Goal: Find specific page/section: Find specific page/section

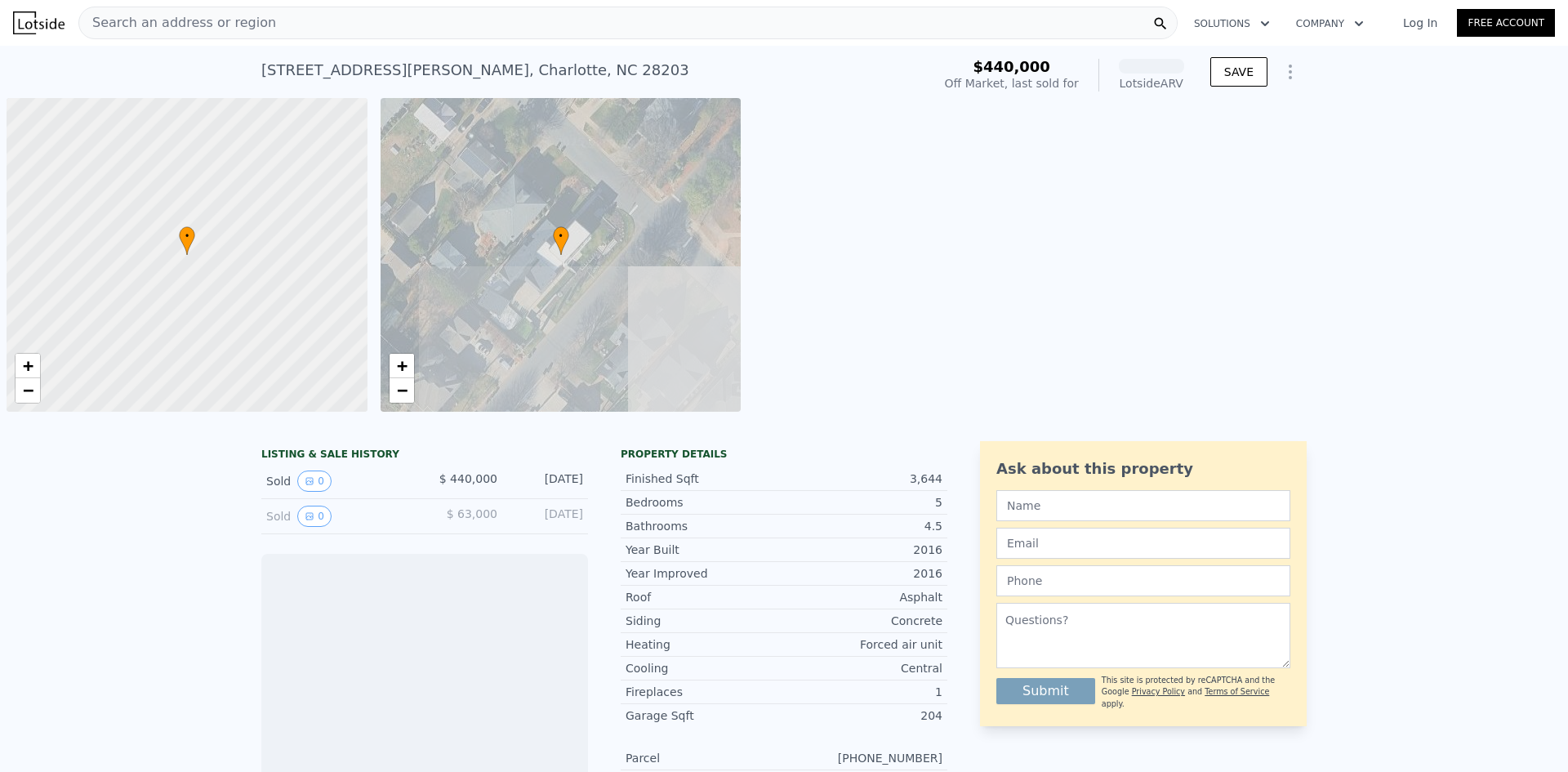
scroll to position [0, 6]
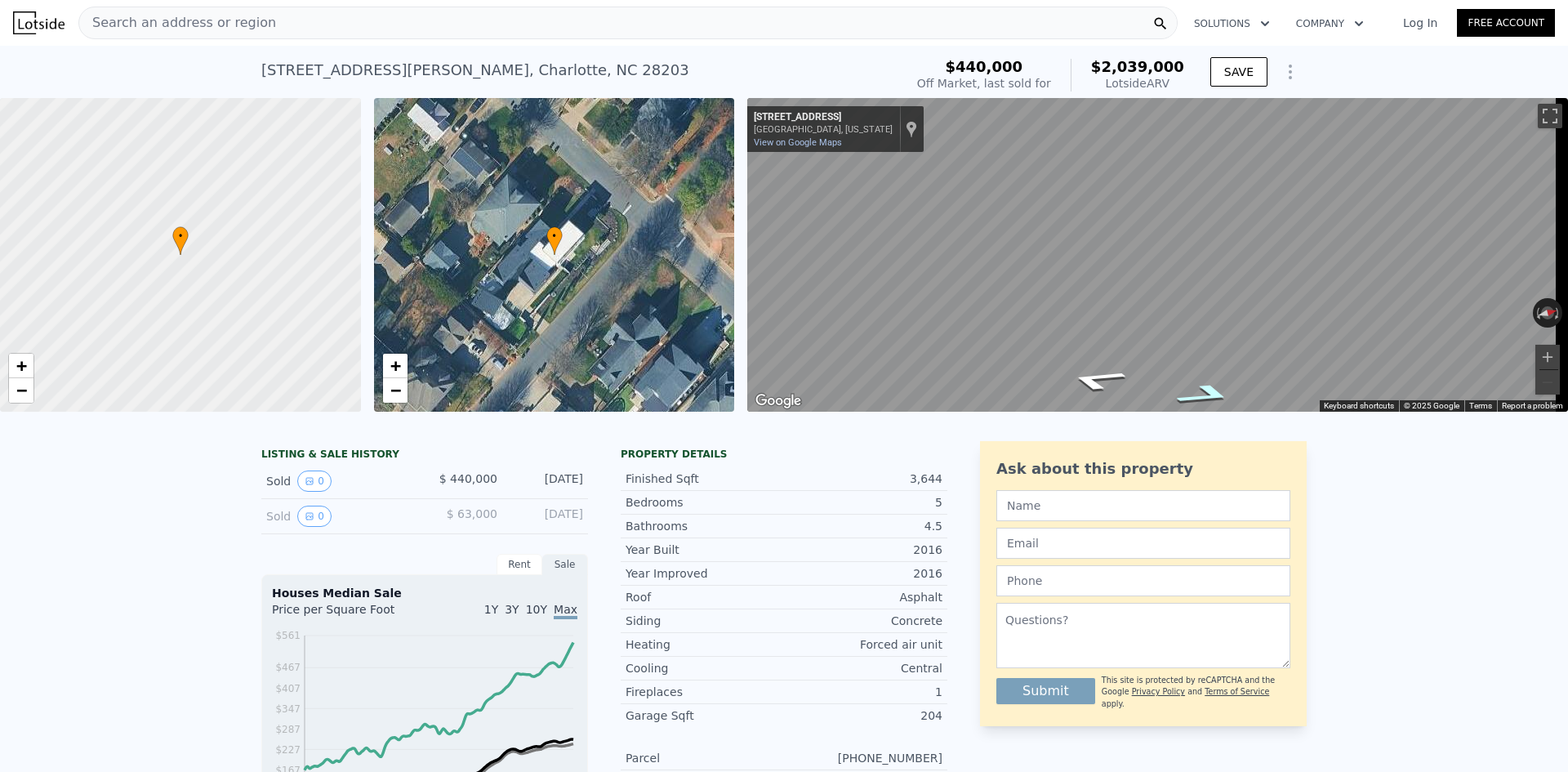
click at [1207, 393] on icon "Go Northeast, Lyndhurst Ave" at bounding box center [1206, 394] width 110 height 33
click at [1203, 385] on icon "Go Northeast, Lyndhurst Ave" at bounding box center [1206, 394] width 110 height 33
click at [1201, 396] on icon "Go Northeast, Lyndhurst Ave" at bounding box center [1206, 394] width 110 height 33
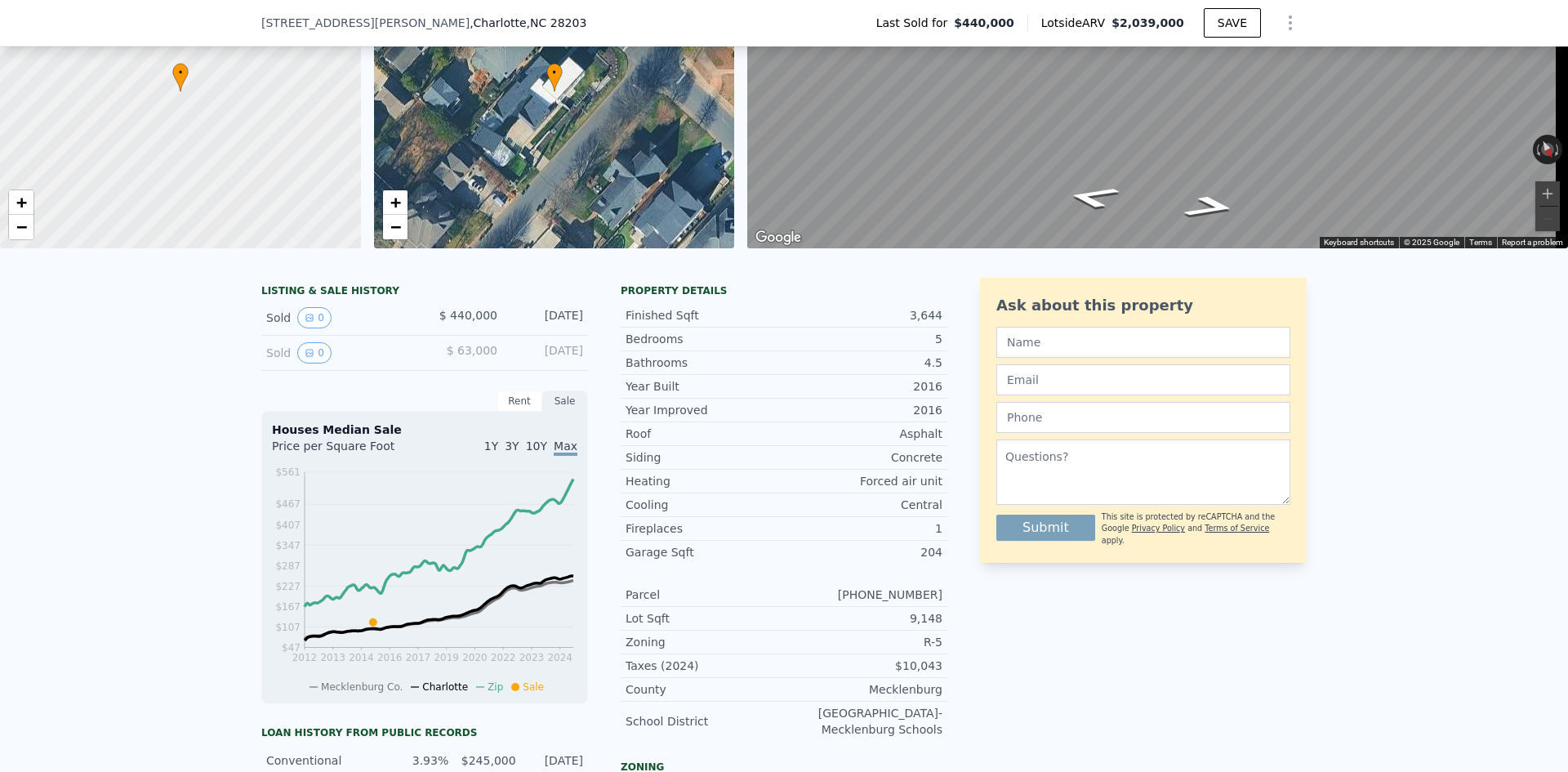
scroll to position [76, 0]
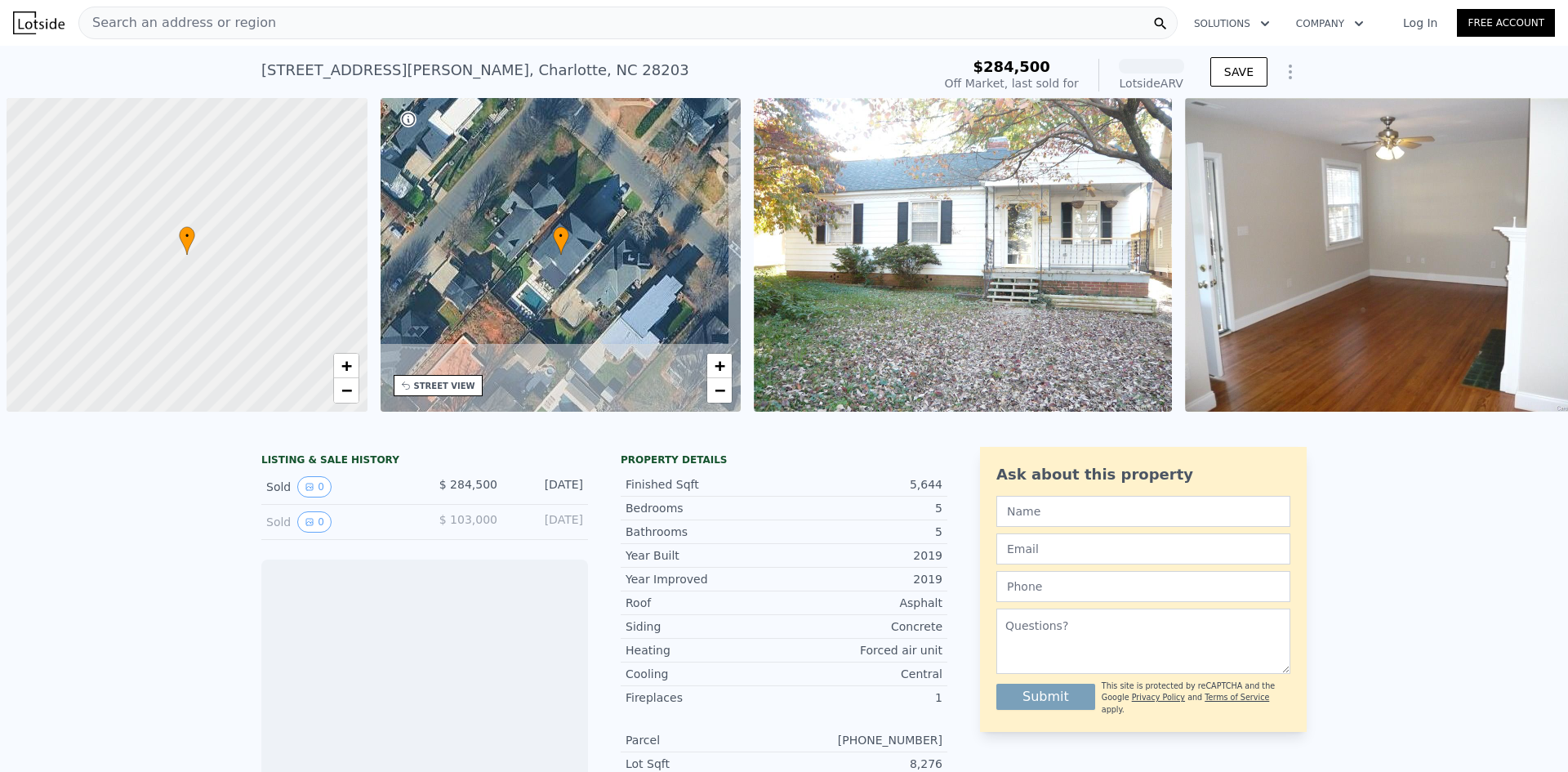
scroll to position [0, 6]
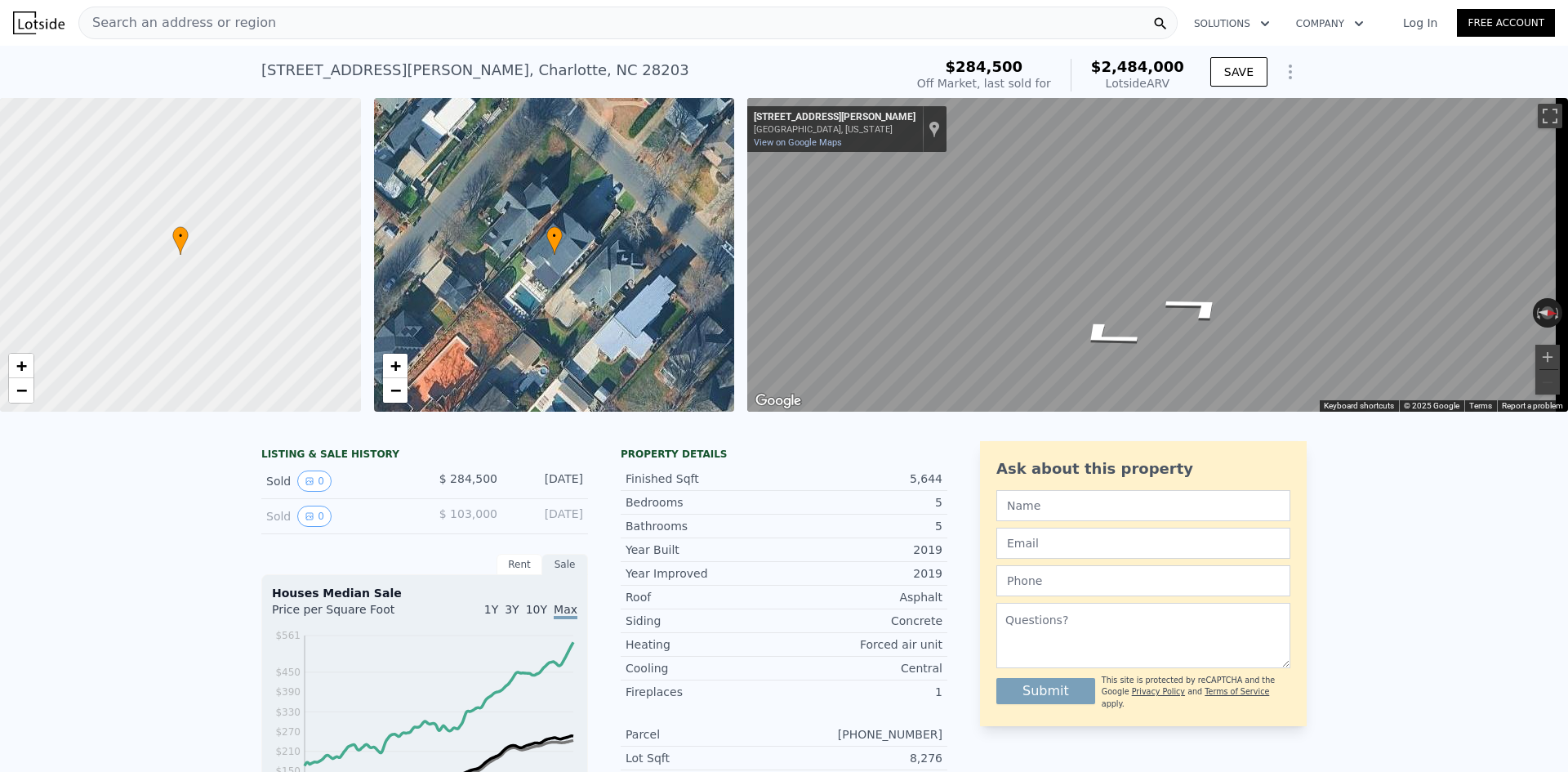
click at [291, 42] on div "Search an address or region Solutions Company Open main menu Log In Free Account" at bounding box center [784, 23] width 1542 height 39
click at [292, 34] on div "Search an address or region" at bounding box center [628, 22] width 1099 height 33
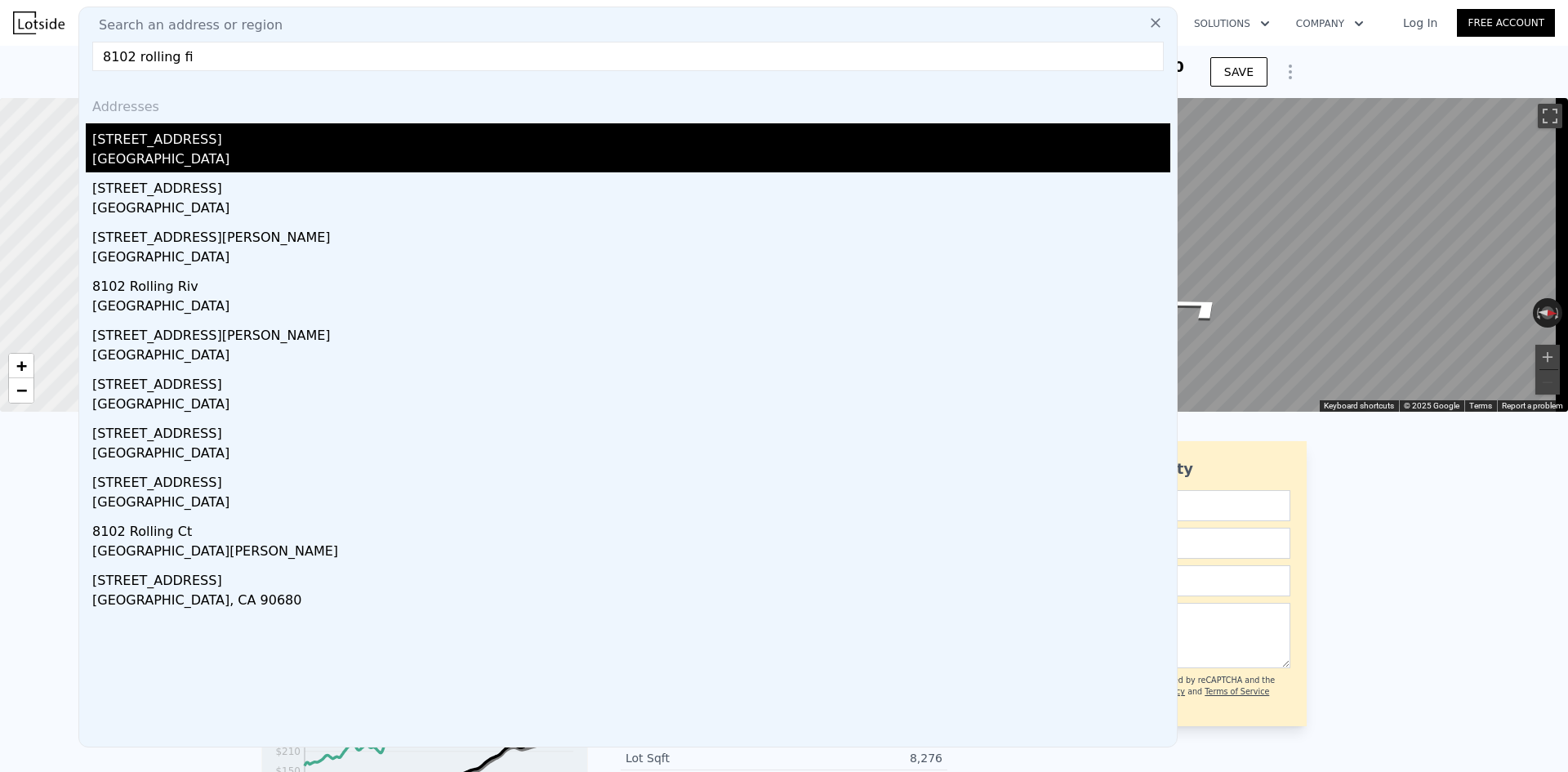
type input "8102 rolling fi"
click at [229, 147] on div "[STREET_ADDRESS]" at bounding box center [631, 136] width 1078 height 27
